Goal: Task Accomplishment & Management: Complete application form

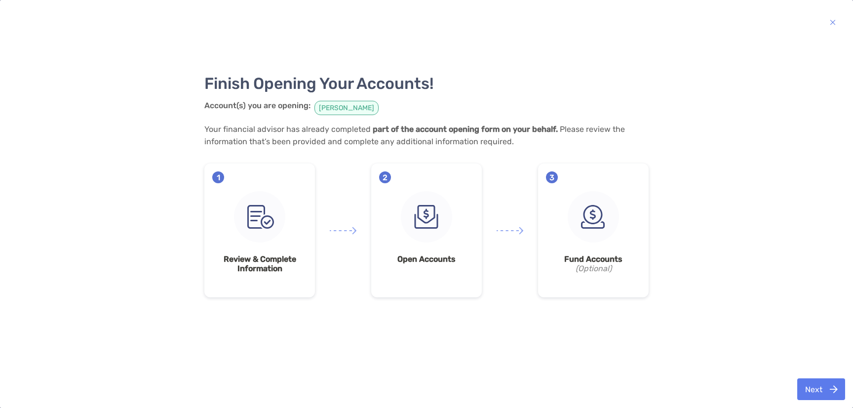
click at [744, 169] on div "Finish Opening Your Accounts! Account(s) you are opening: [PERSON_NAME] Your fi…" at bounding box center [426, 204] width 833 height 338
click at [714, 162] on div "Finish Opening Your Accounts! Account(s) you are opening: [PERSON_NAME] Your fi…" at bounding box center [426, 204] width 833 height 338
click at [770, 272] on div "Finish Opening Your Accounts! Account(s) you are opening: [PERSON_NAME] Your fi…" at bounding box center [426, 204] width 833 height 338
click at [817, 391] on button "Next" at bounding box center [821, 389] width 48 height 22
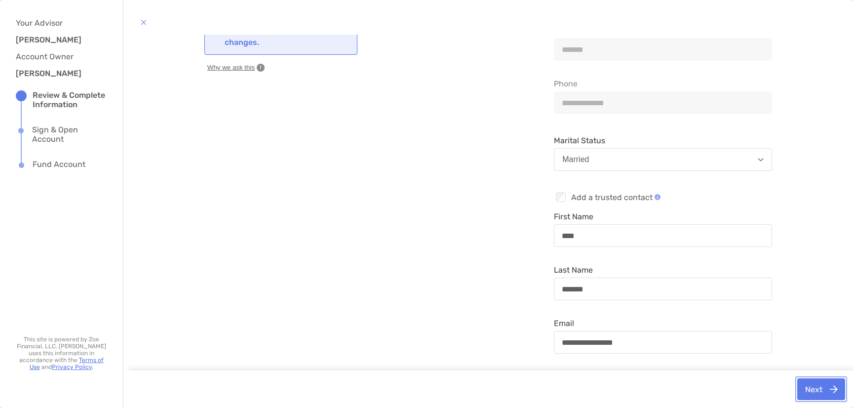
scroll to position [74, 0]
click at [809, 384] on button "Next" at bounding box center [821, 389] width 48 height 22
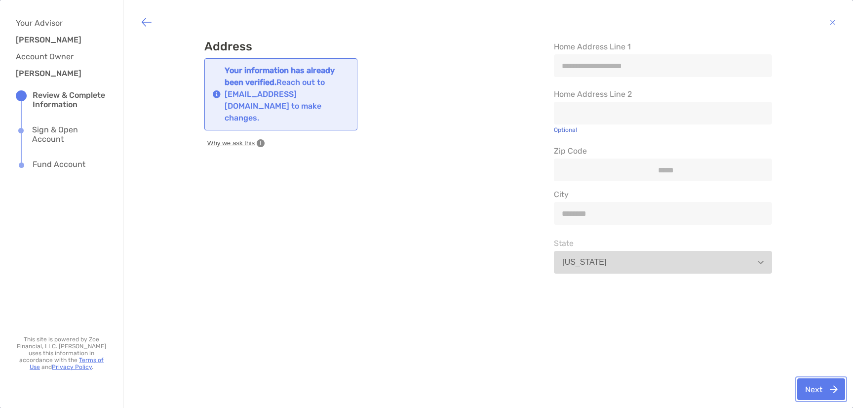
scroll to position [0, 0]
click at [815, 388] on button "Next" at bounding box center [821, 389] width 48 height 22
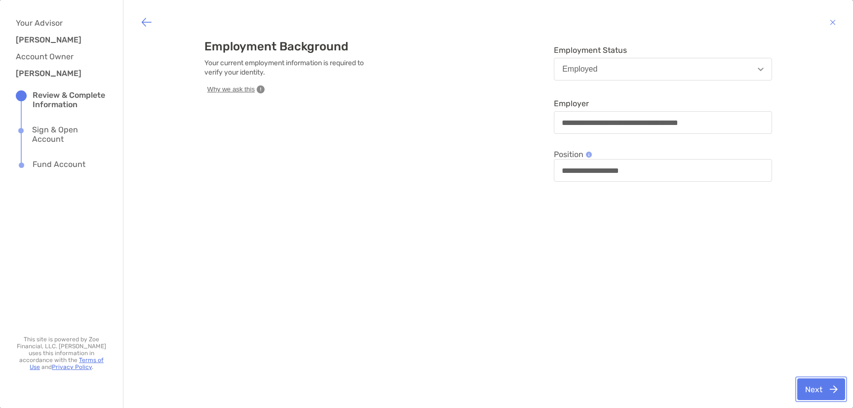
click at [817, 390] on button "Next" at bounding box center [821, 389] width 48 height 22
click at [815, 385] on button "Next" at bounding box center [821, 389] width 48 height 22
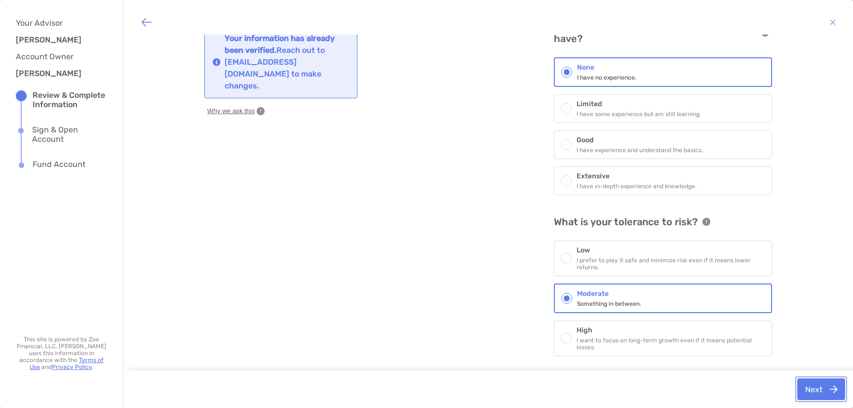
click at [818, 388] on button "Next" at bounding box center [821, 389] width 48 height 22
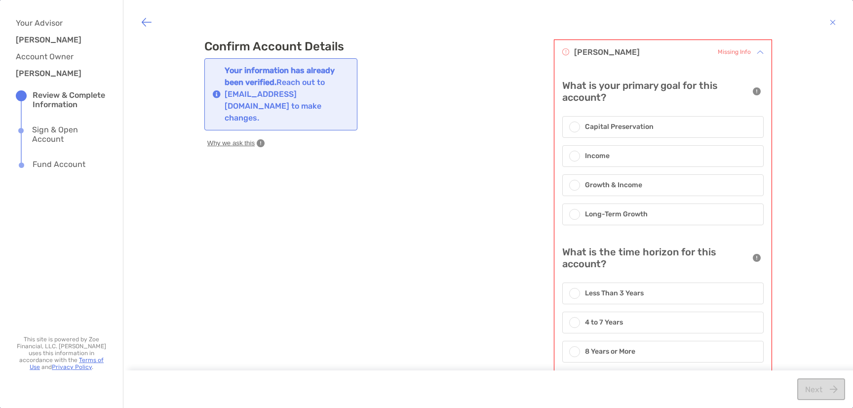
click at [639, 215] on h6 "Long-Term Growth" at bounding box center [616, 214] width 63 height 11
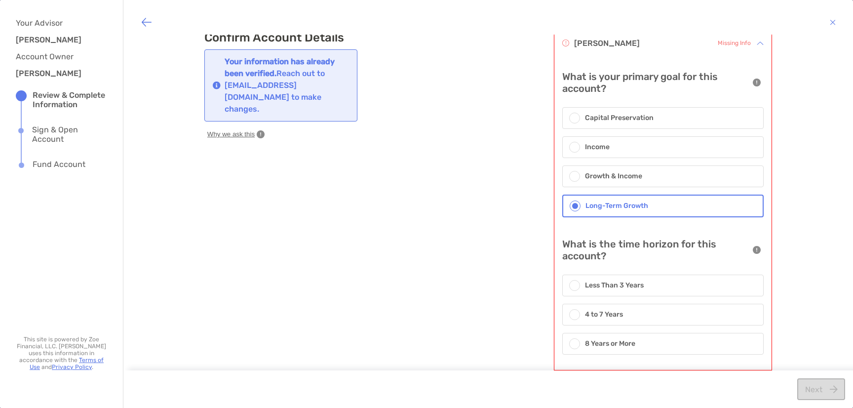
scroll to position [26, 0]
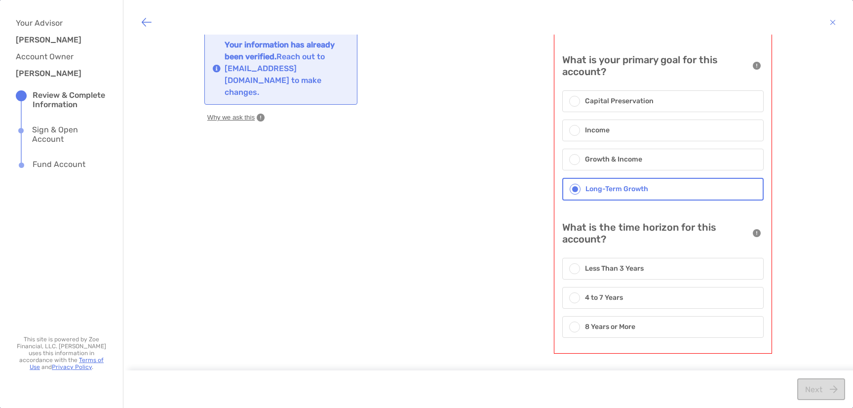
click at [646, 334] on div "8 Years or More" at bounding box center [662, 327] width 201 height 22
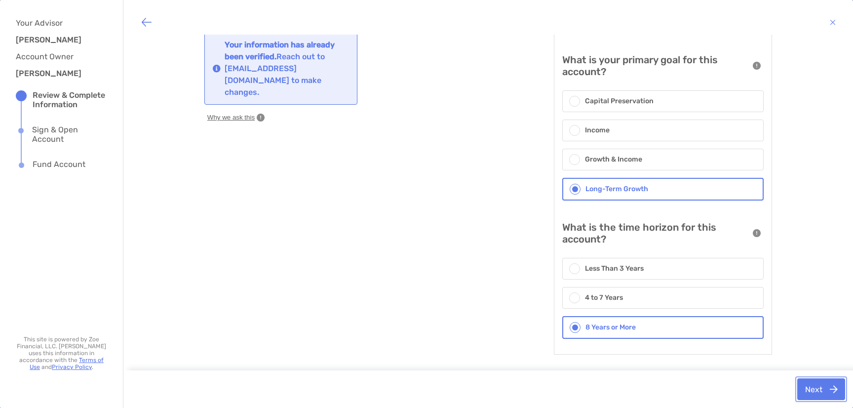
click at [821, 388] on button "Next" at bounding box center [821, 389] width 48 height 22
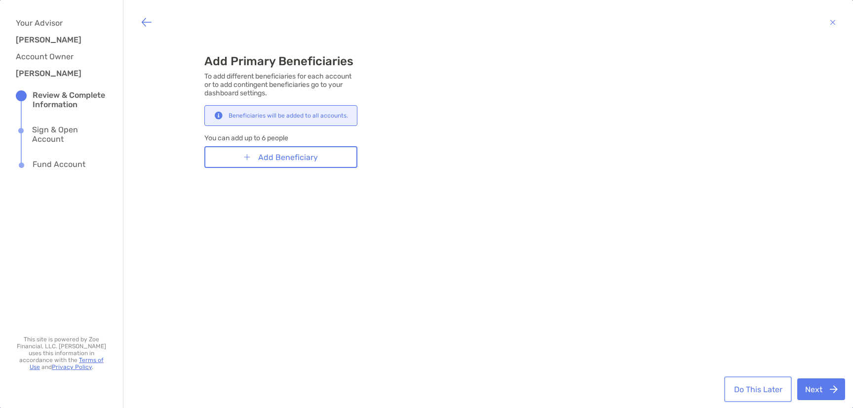
click at [765, 391] on button "Do This Later" at bounding box center [758, 389] width 64 height 22
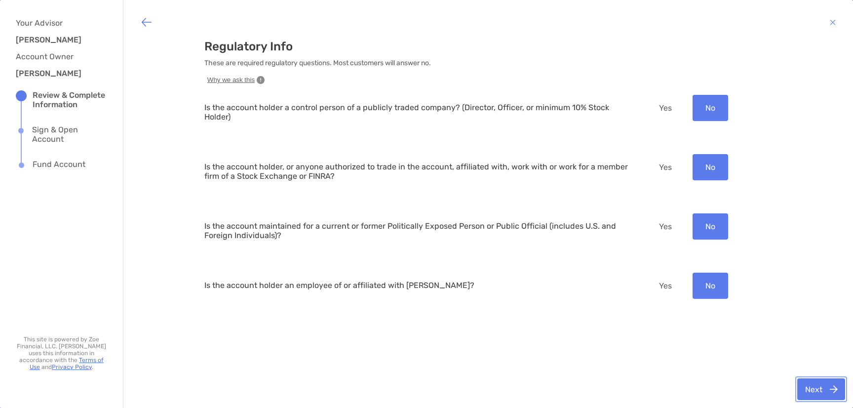
click at [822, 387] on button "Next" at bounding box center [821, 389] width 48 height 22
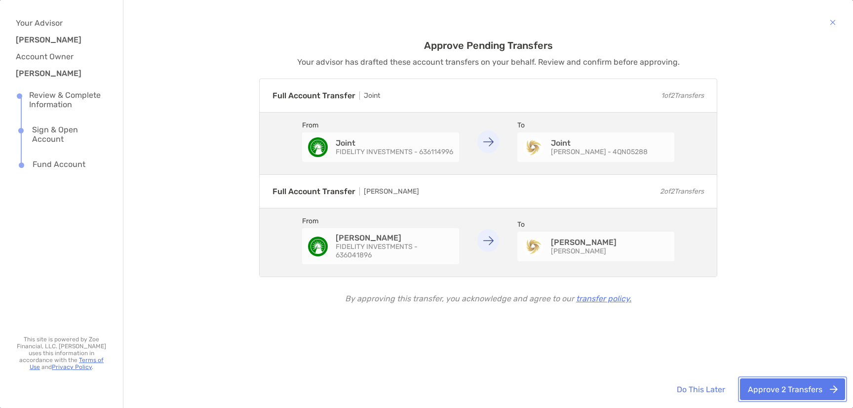
click at [793, 390] on button "Approve 2 Transfers" at bounding box center [792, 389] width 105 height 22
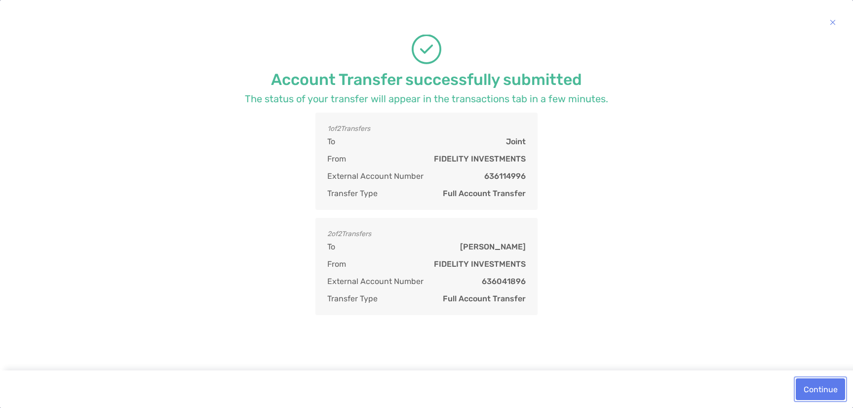
click at [822, 387] on button "Continue" at bounding box center [819, 389] width 49 height 22
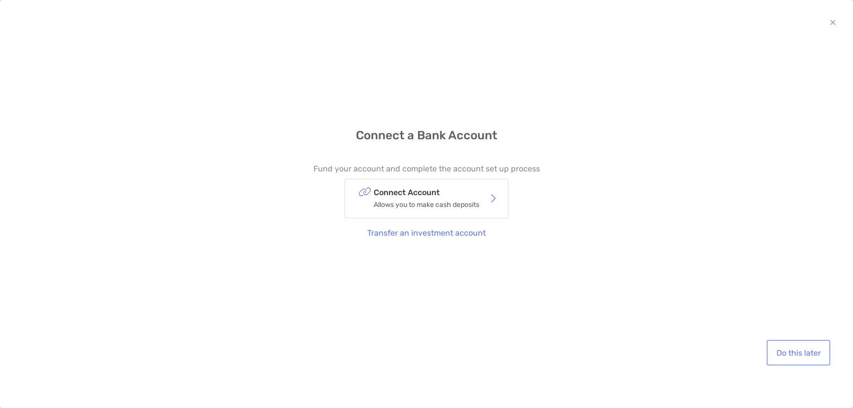
click at [773, 350] on button "Do this later" at bounding box center [798, 352] width 60 height 22
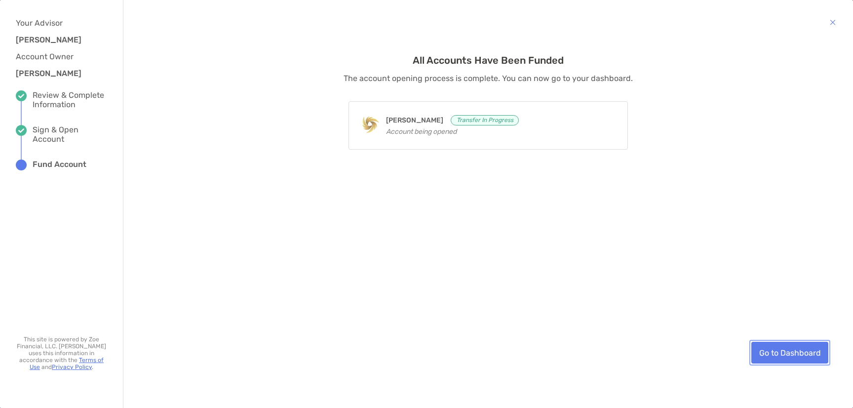
click at [799, 354] on link "Go to Dashboard" at bounding box center [789, 352] width 77 height 22
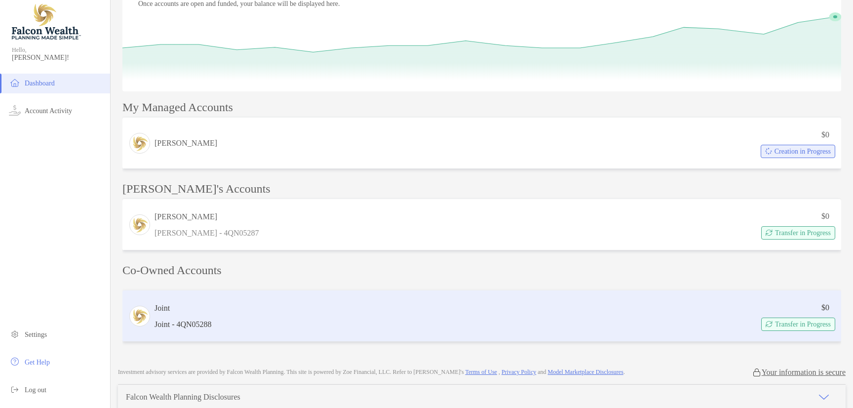
scroll to position [163, 0]
